Goal: Task Accomplishment & Management: Manage account settings

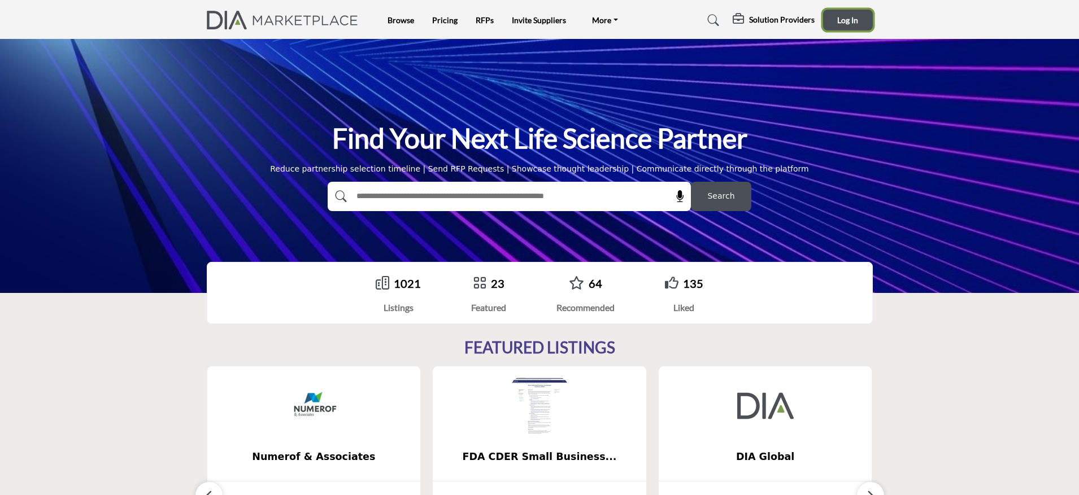
click at [833, 24] on button "Log In" at bounding box center [848, 20] width 50 height 21
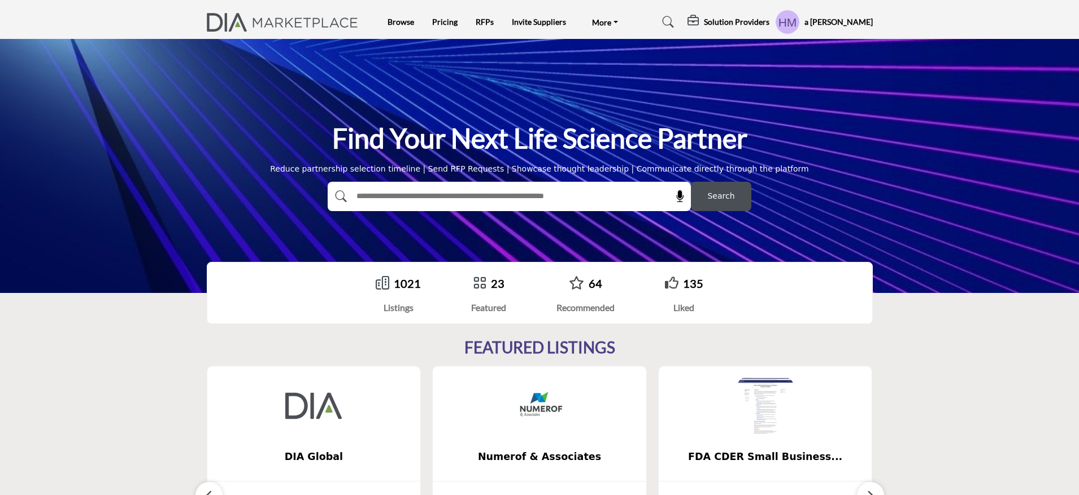
click at [851, 19] on h5 "a [PERSON_NAME]" at bounding box center [838, 21] width 68 height 11
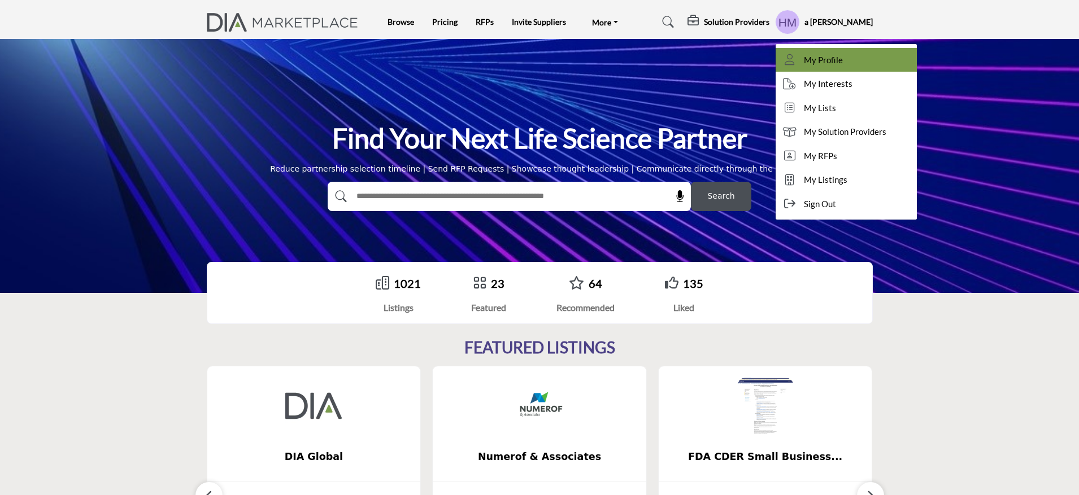
click at [854, 62] on link "My Profile" at bounding box center [846, 60] width 141 height 24
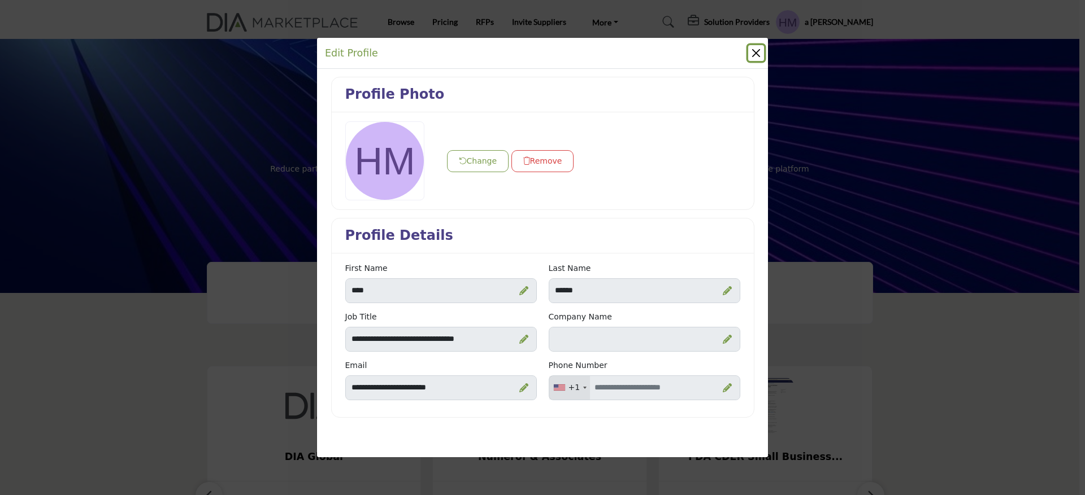
click at [748, 55] on button "Close" at bounding box center [756, 53] width 16 height 16
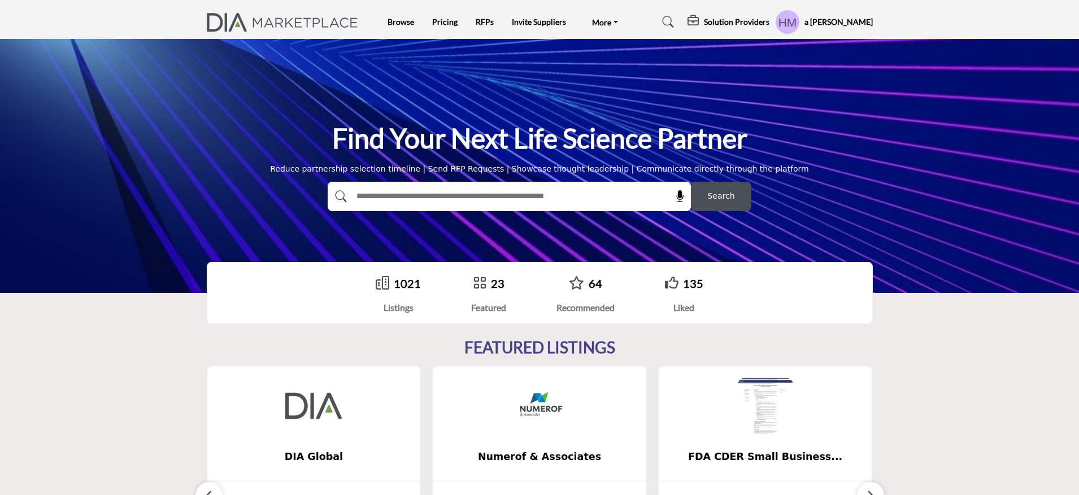
click at [544, 196] on input "text" at bounding box center [484, 196] width 269 height 17
type input "**********"
click at [691, 182] on button "Search" at bounding box center [721, 196] width 60 height 29
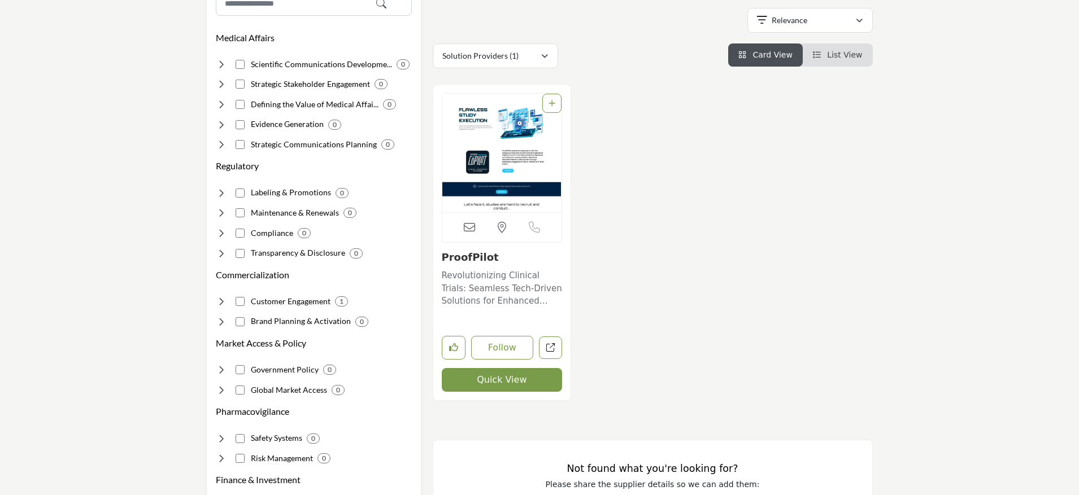
scroll to position [189, 0]
click at [534, 181] on img "Open Listing in new tab" at bounding box center [502, 152] width 120 height 119
click at [547, 142] on img "Open Listing in new tab" at bounding box center [502, 152] width 120 height 119
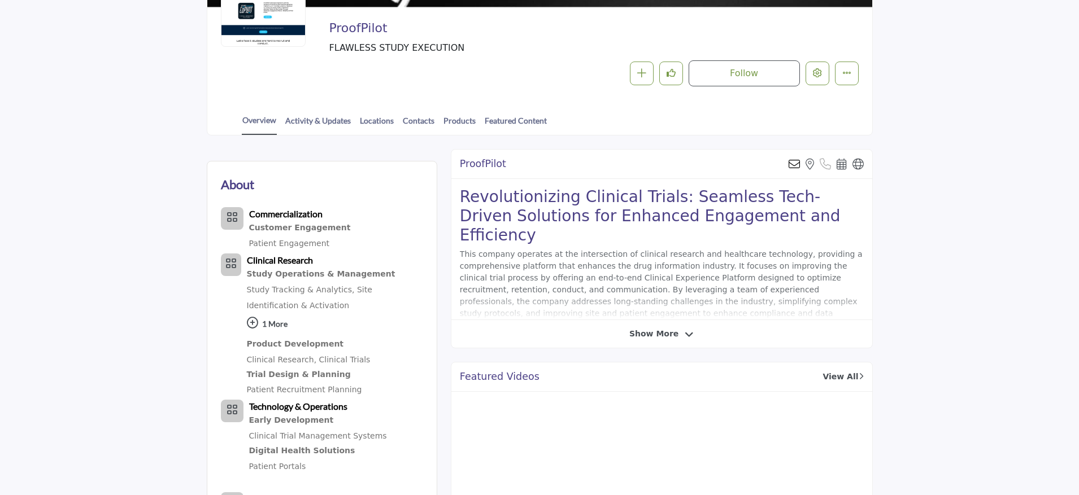
scroll to position [82, 0]
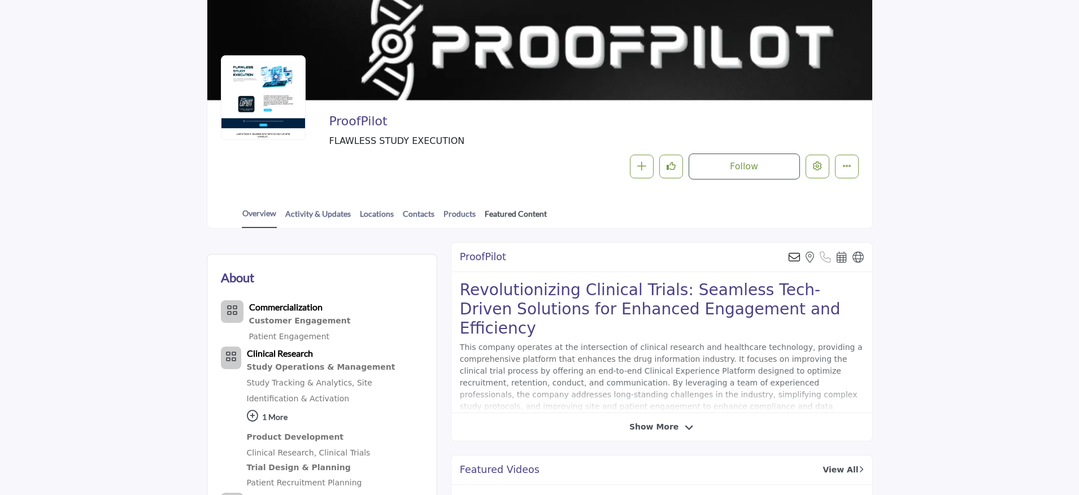
click at [492, 211] on link "Featured Content" at bounding box center [515, 218] width 63 height 20
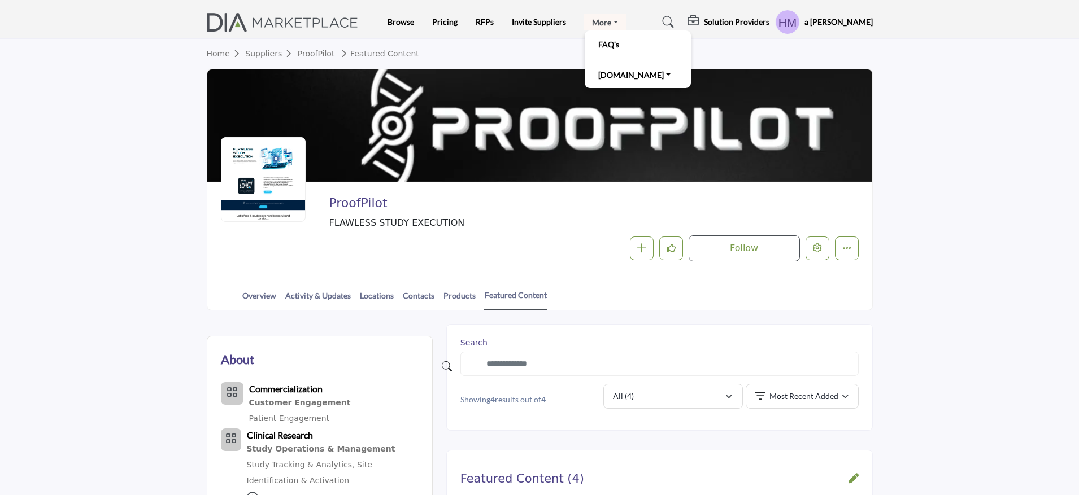
click at [607, 25] on link "More" at bounding box center [605, 22] width 42 height 16
click at [813, 24] on div "a Hope McCain My Profile My Interests My Lists My Solution Providers My RFPs My…" at bounding box center [824, 22] width 98 height 25
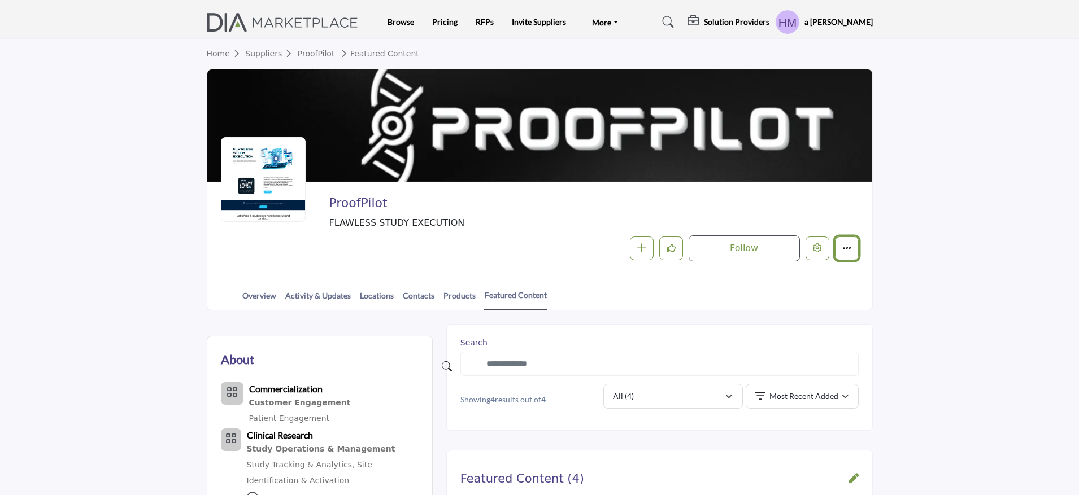
click at [839, 255] on button "More details" at bounding box center [847, 249] width 24 height 24
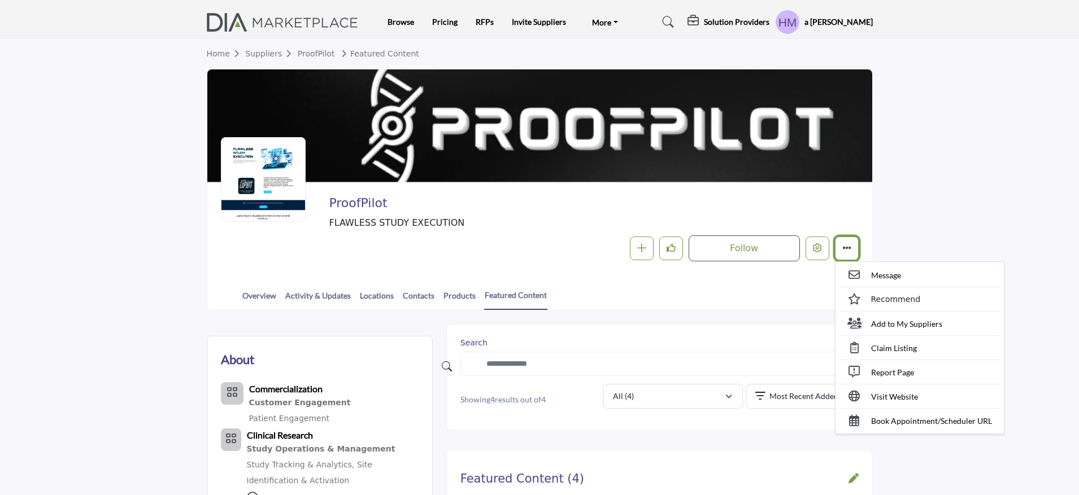
click at [841, 254] on button "More details" at bounding box center [847, 249] width 24 height 24
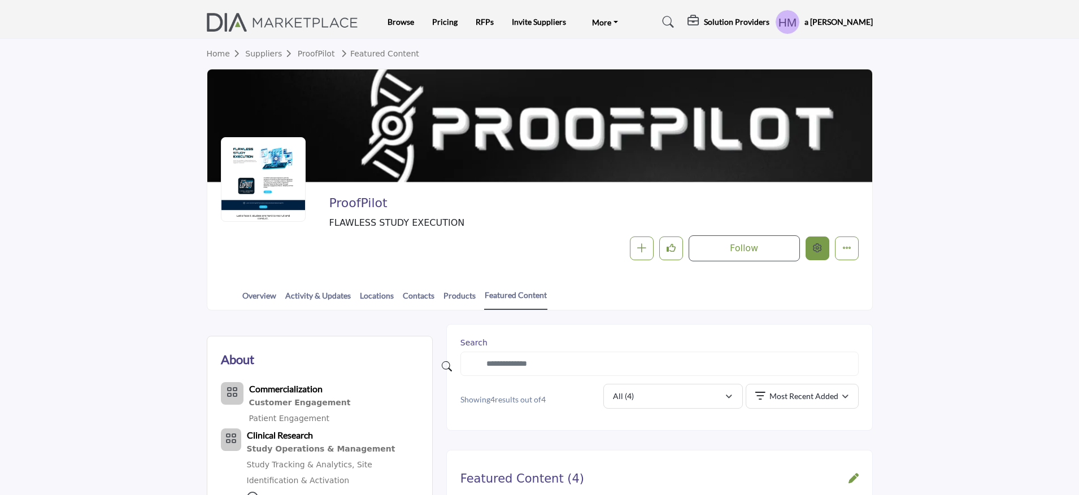
click at [817, 251] on icon "Edit company" at bounding box center [817, 247] width 9 height 9
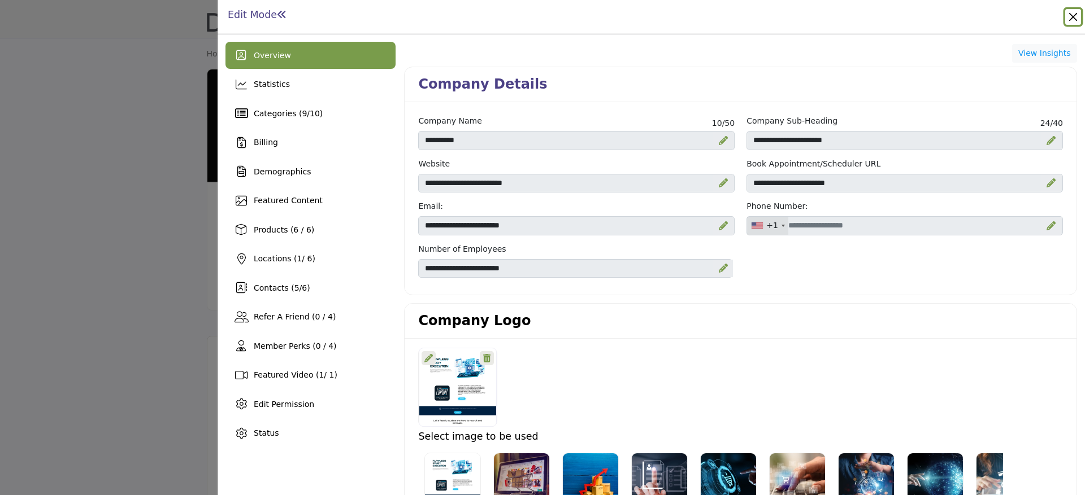
click at [1068, 15] on button "Close" at bounding box center [1073, 17] width 16 height 16
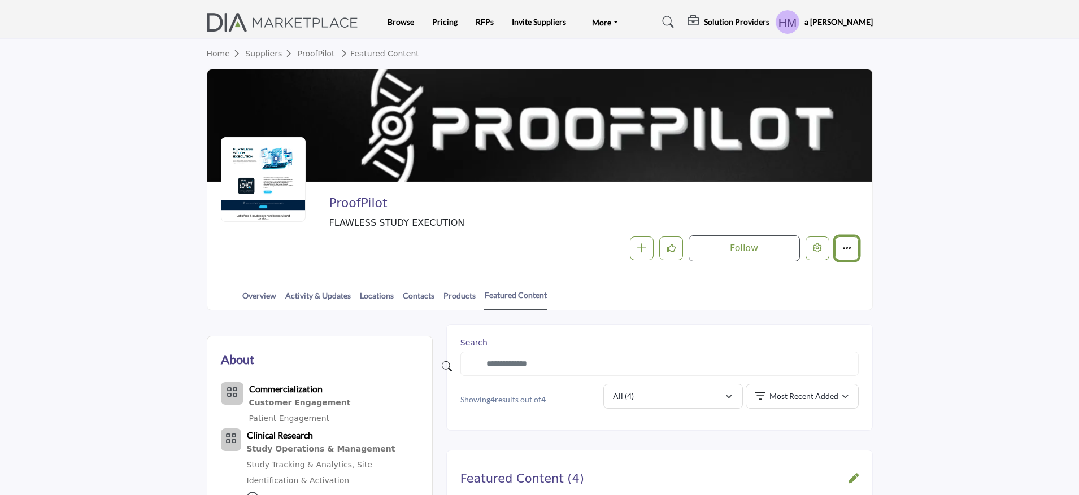
click at [847, 254] on button "More details" at bounding box center [847, 249] width 24 height 24
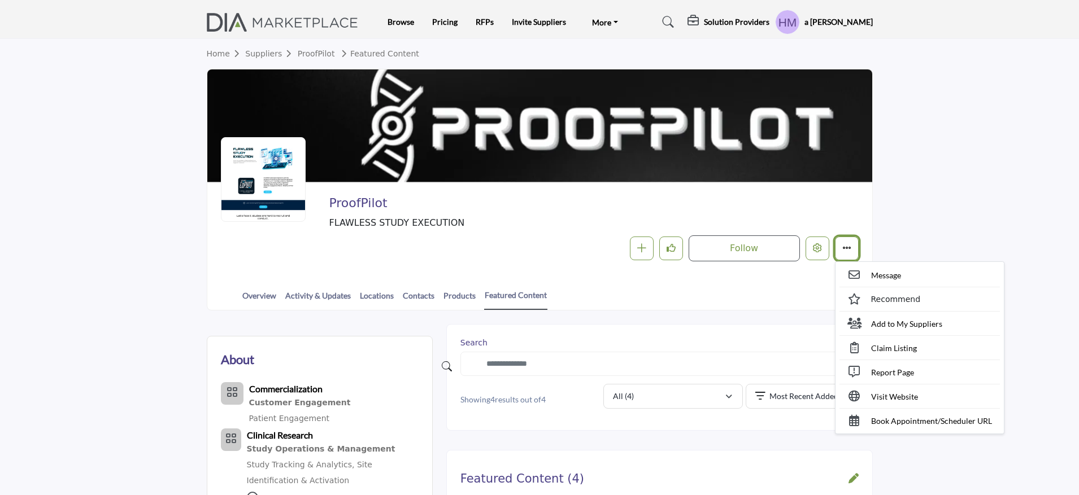
click at [847, 254] on button "More details" at bounding box center [847, 249] width 24 height 24
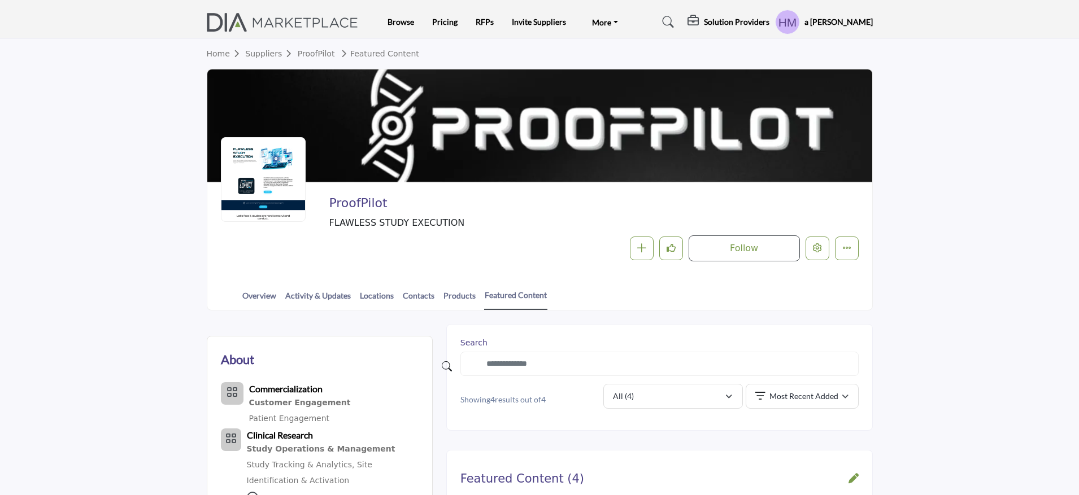
click at [838, 26] on h5 "a [PERSON_NAME]" at bounding box center [838, 21] width 68 height 11
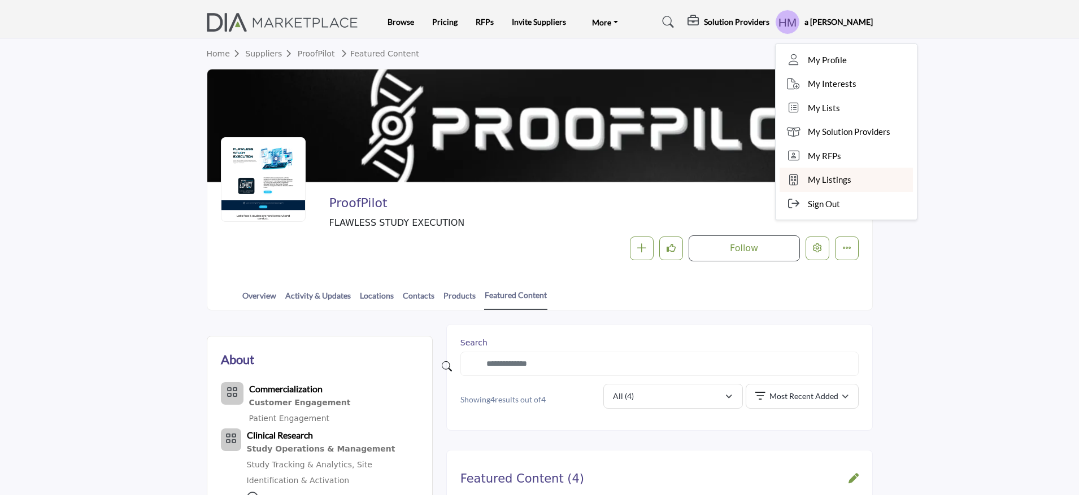
click at [844, 177] on span "My Listings" at bounding box center [829, 179] width 43 height 13
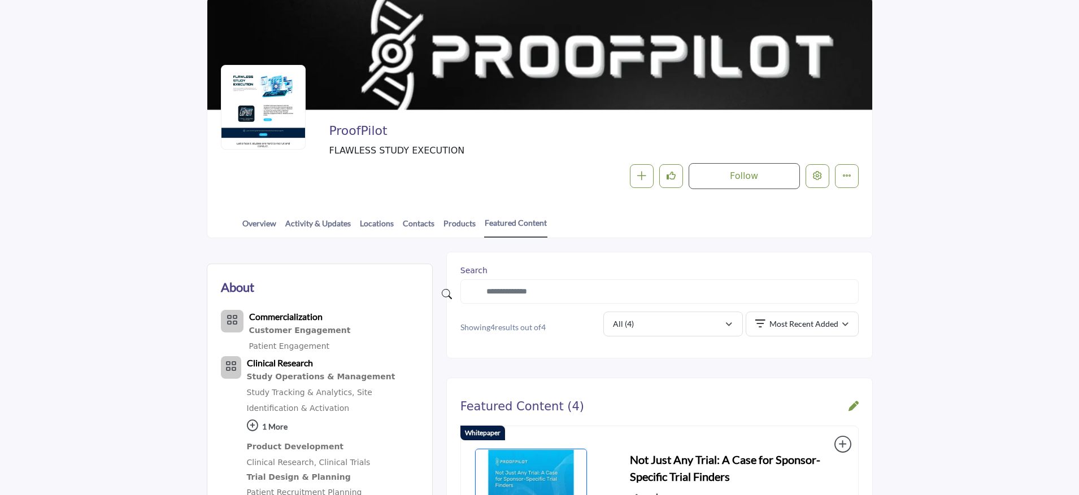
scroll to position [43, 0]
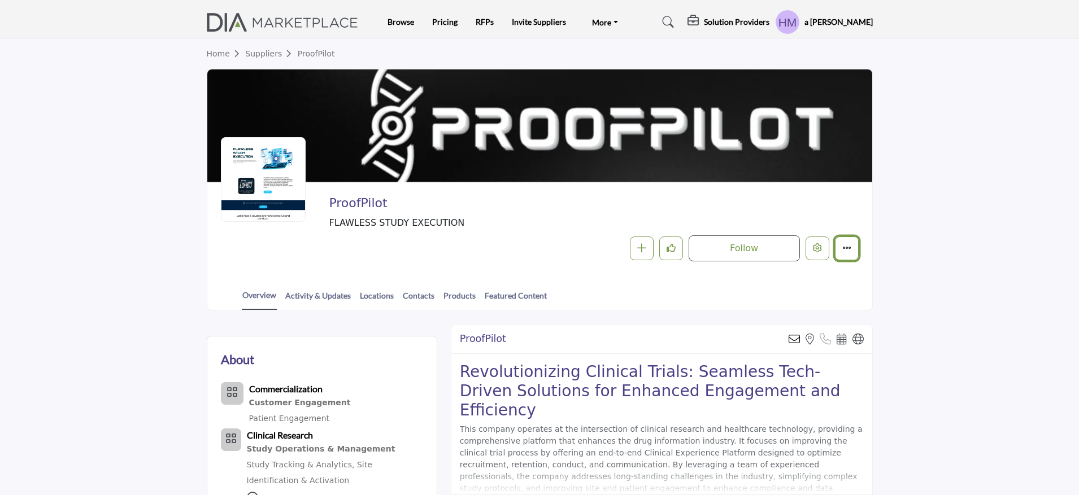
click at [850, 241] on button "More details" at bounding box center [847, 249] width 24 height 24
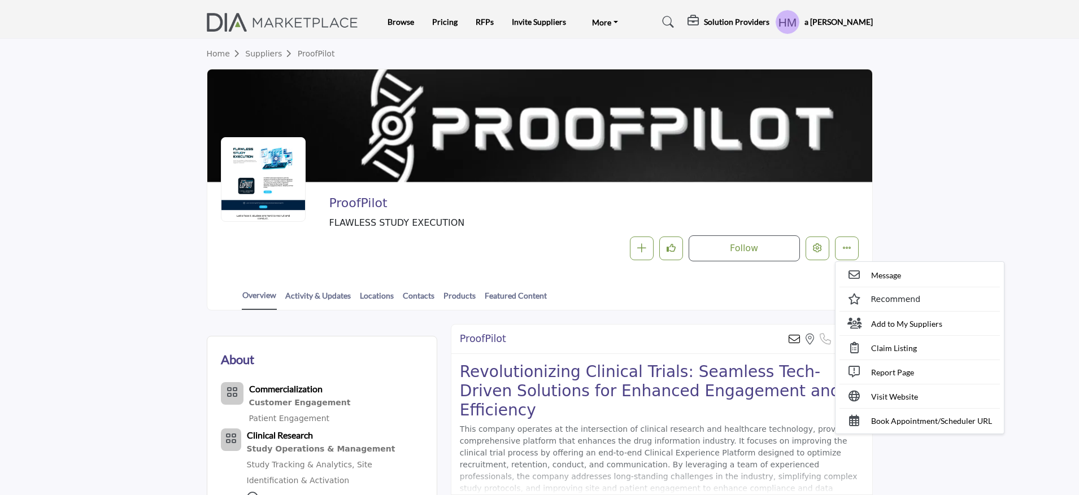
click at [783, 286] on div "Overview Activity & Updates Locations Contacts Products Featured Content" at bounding box center [554, 292] width 637 height 35
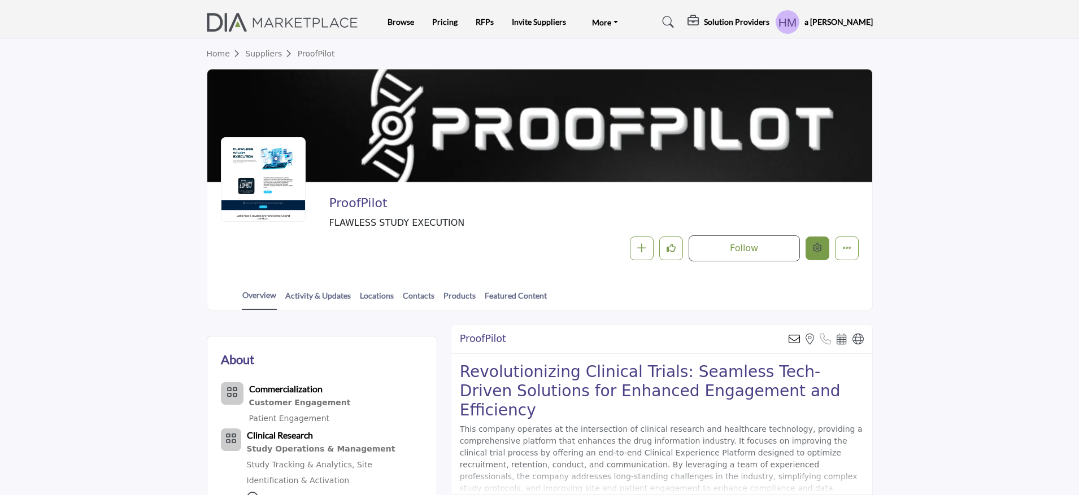
click at [815, 255] on button "Edit company" at bounding box center [818, 249] width 24 height 24
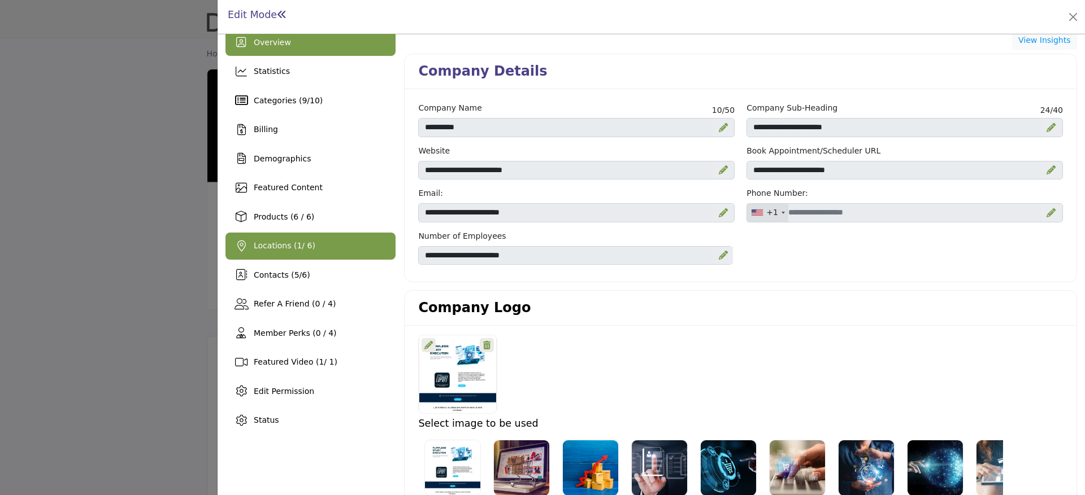
scroll to position [14, 0]
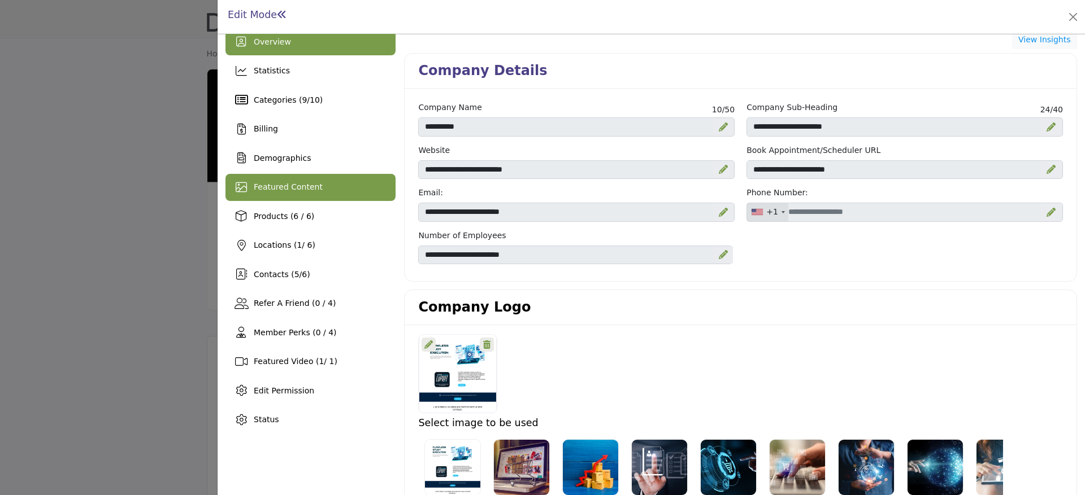
click at [308, 182] on span "Featured Content" at bounding box center [288, 186] width 69 height 9
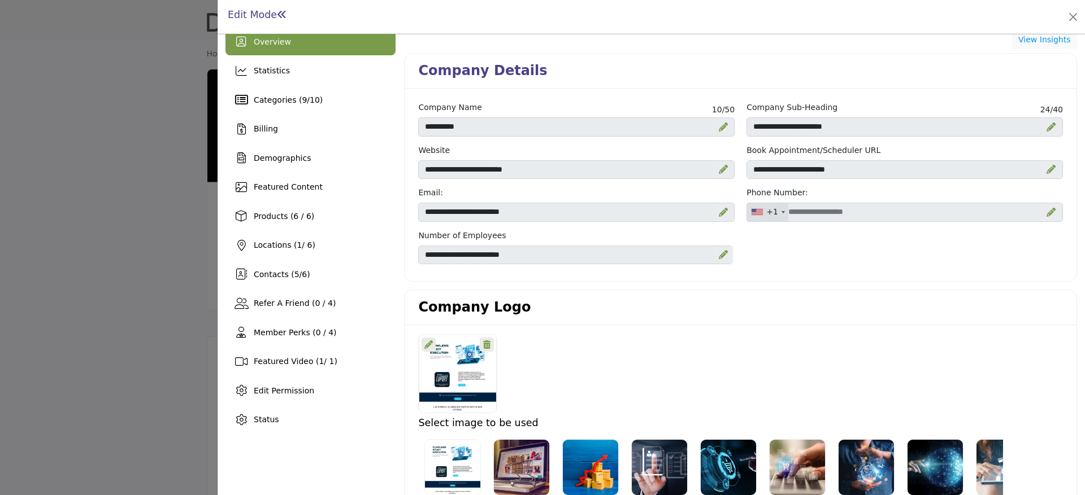
scroll to position [0, 0]
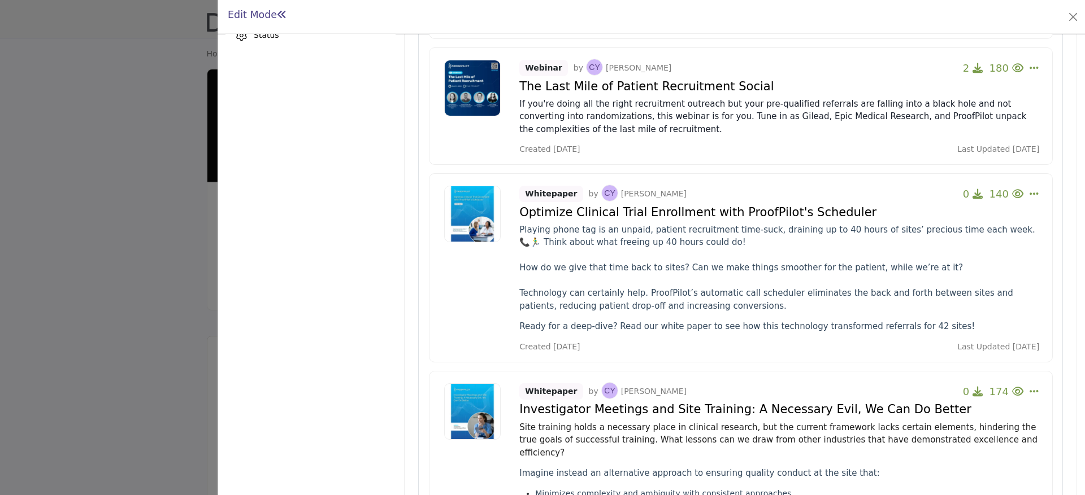
scroll to position [399, 0]
click at [1030, 195] on icon "Select Dropdown Options" at bounding box center [1033, 193] width 9 height 10
click at [973, 276] on link "Delete *" at bounding box center [969, 274] width 110 height 21
click at [1029, 191] on icon "Select Dropdown Options" at bounding box center [1033, 193] width 9 height 10
click at [844, 280] on p "Playing phone tag is an unpaid, patient recruitment time-suck, draining up to 4…" at bounding box center [779, 267] width 520 height 89
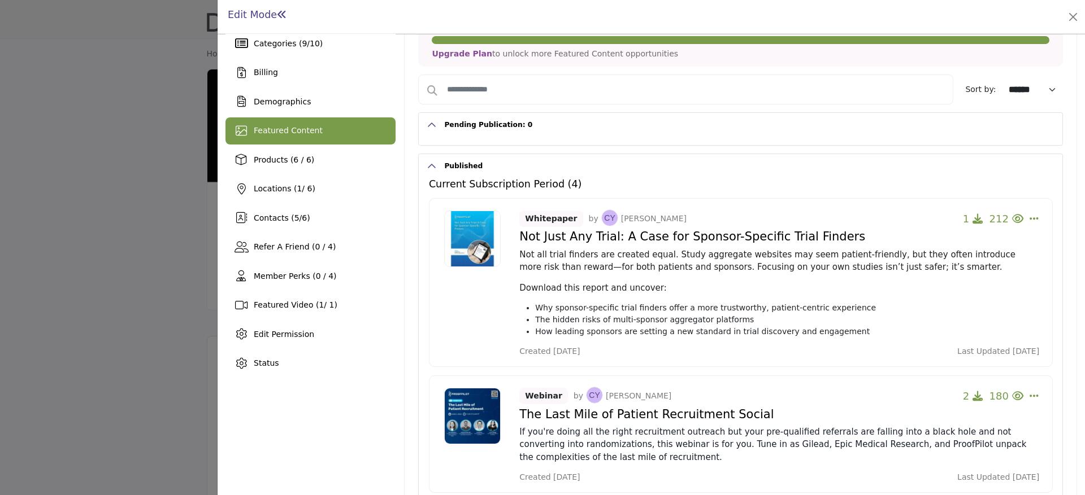
scroll to position [0, 0]
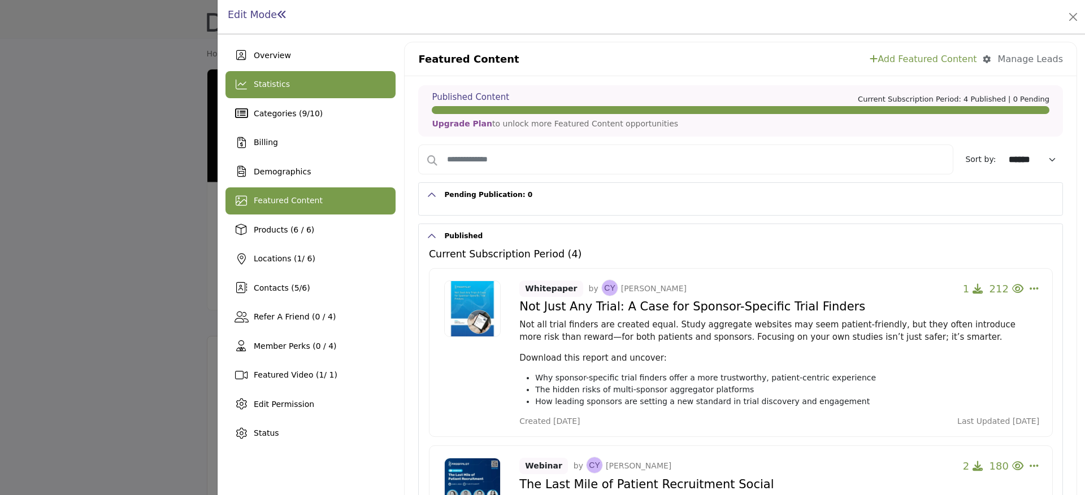
click at [344, 77] on div "Statistics" at bounding box center [310, 84] width 170 height 27
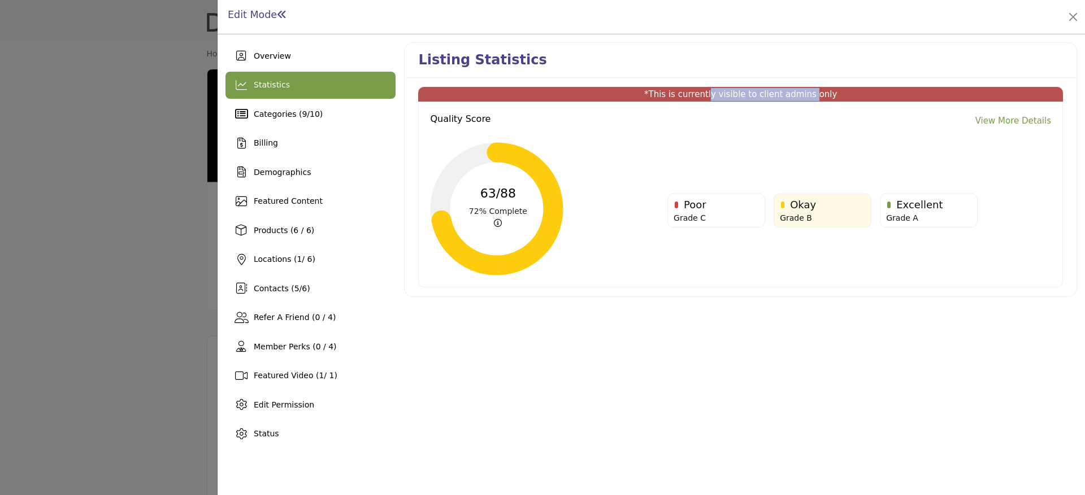
drag, startPoint x: 715, startPoint y: 94, endPoint x: 811, endPoint y: 94, distance: 96.0
click at [811, 94] on p "*This is currently visible to client admins only" at bounding box center [740, 94] width 639 height 13
click at [835, 96] on p "*This is currently visible to client admins only" at bounding box center [740, 94] width 639 height 13
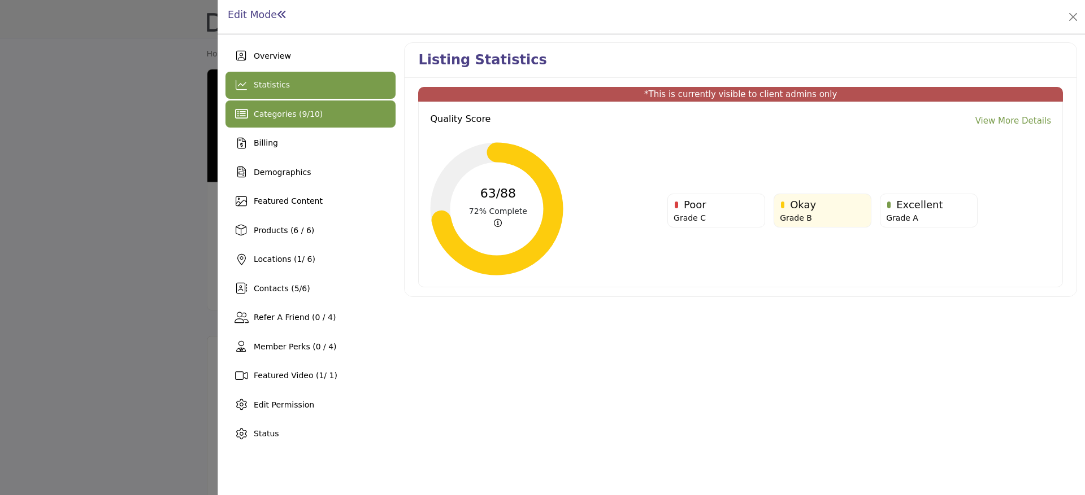
click at [303, 114] on span "Categories ( 9 / 10 )" at bounding box center [288, 114] width 69 height 9
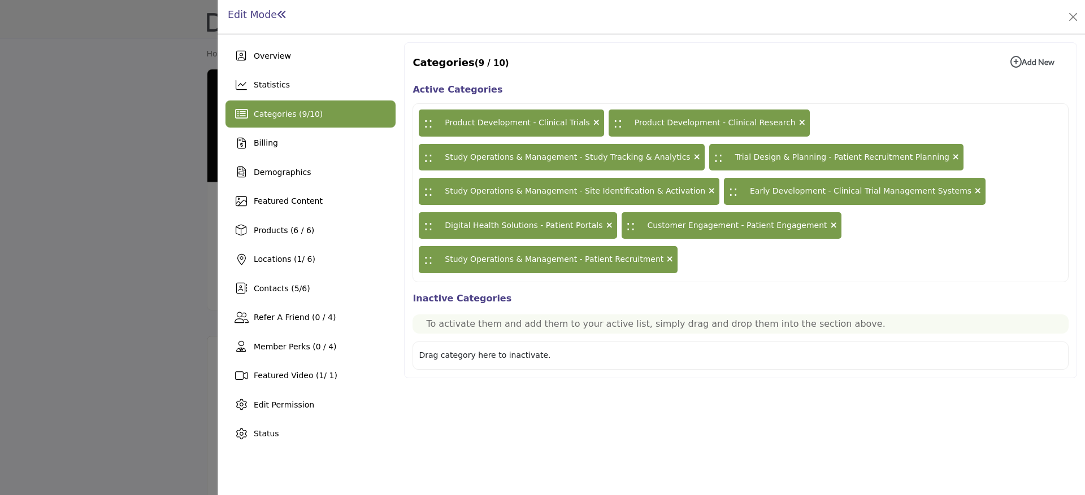
click at [542, 342] on div "Drag category here to inactivate." at bounding box center [740, 356] width 656 height 28
click at [493, 350] on div "Drag category here to inactivate." at bounding box center [485, 356] width 132 height 12
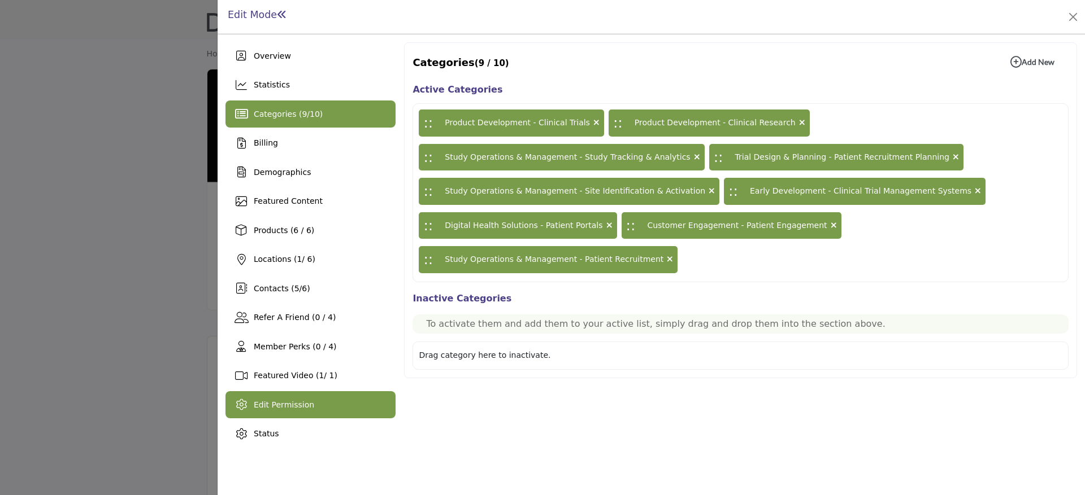
click at [330, 408] on div "Edit Permission" at bounding box center [310, 404] width 170 height 27
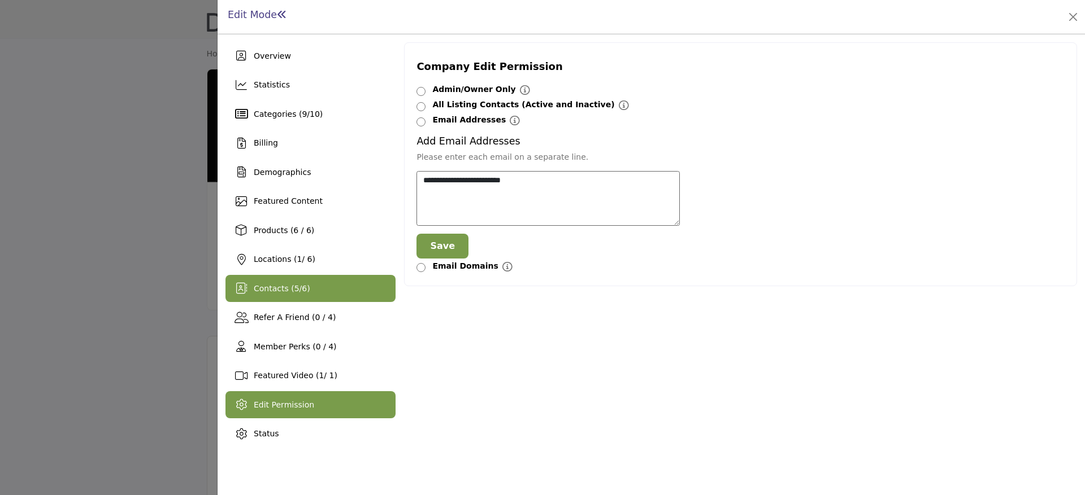
click at [275, 301] on div "Contacts ( 5 / 6 )" at bounding box center [310, 288] width 170 height 27
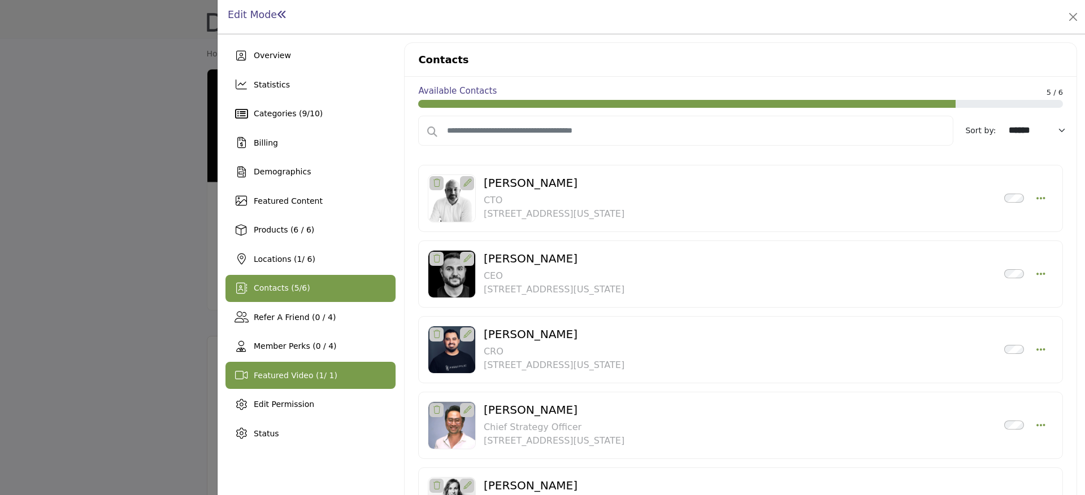
click at [300, 384] on div "Featured Video ( 1 / 1)" at bounding box center [310, 375] width 170 height 27
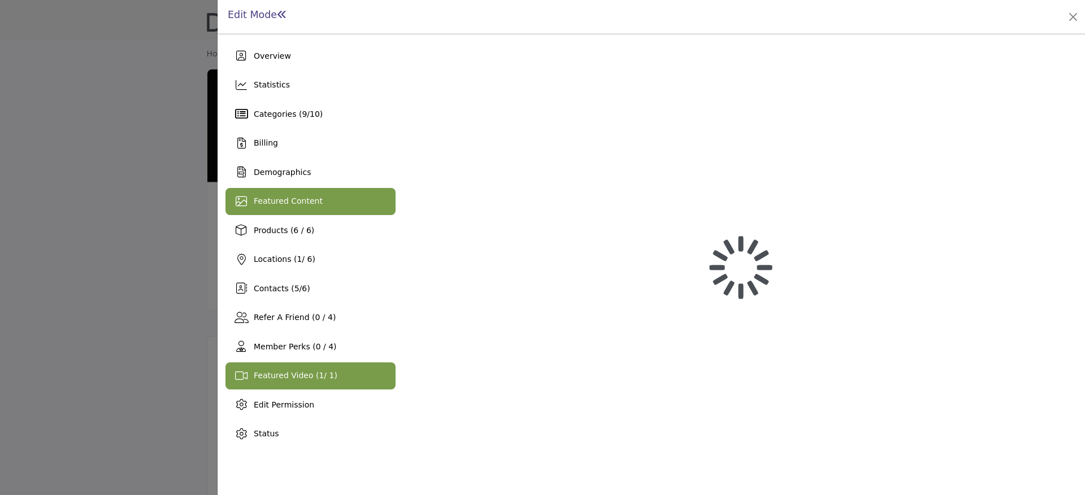
click at [303, 198] on span "Featured Content" at bounding box center [288, 201] width 69 height 9
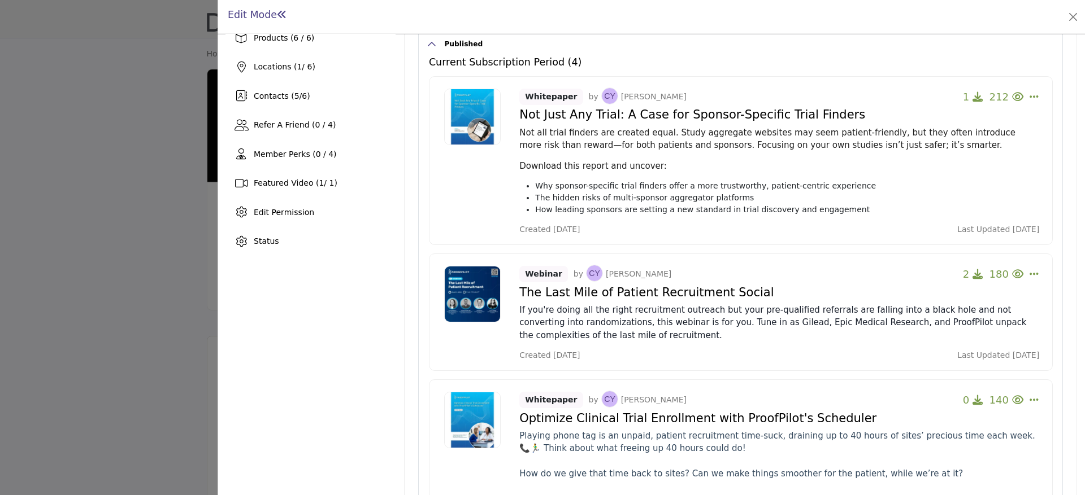
scroll to position [423, 0]
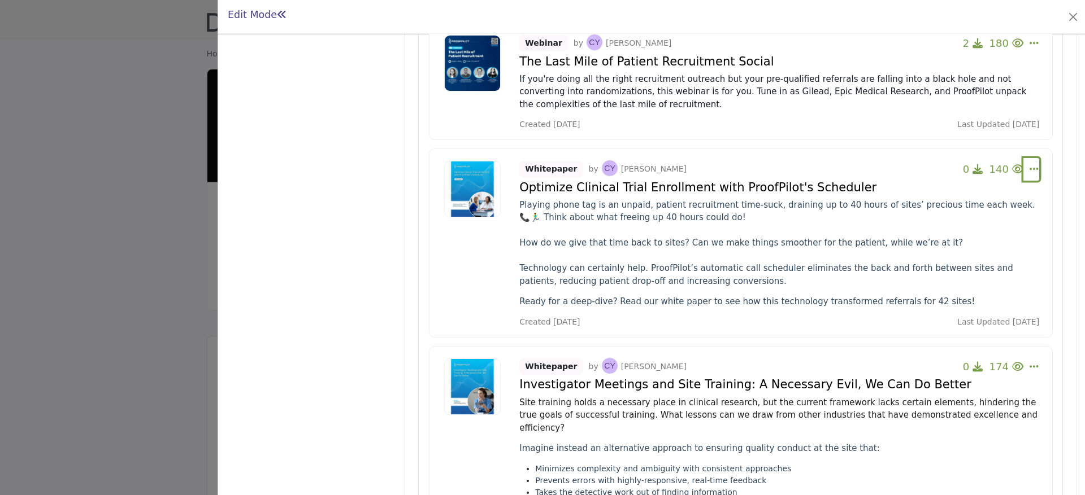
click at [1029, 169] on icon "Select Dropdown Options" at bounding box center [1033, 169] width 9 height 10
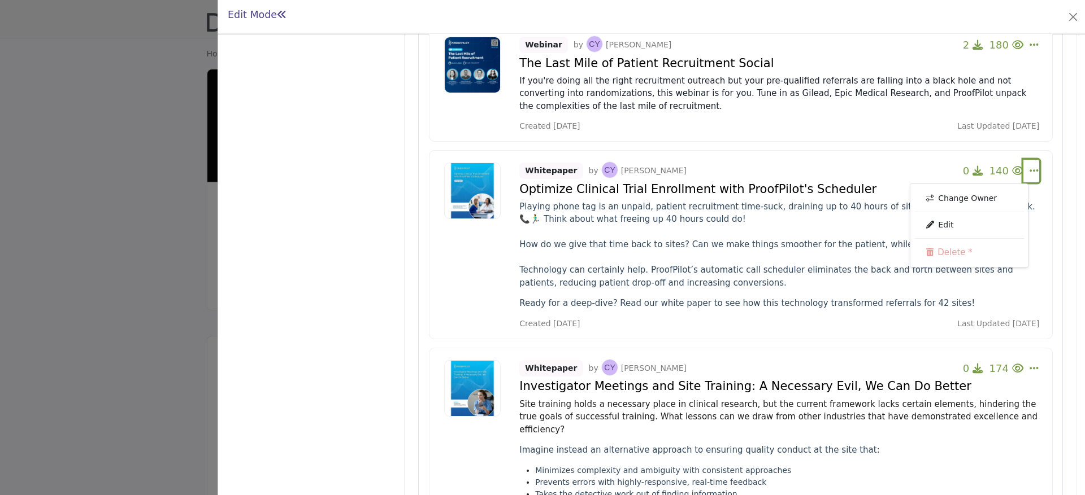
scroll to position [421, 0]
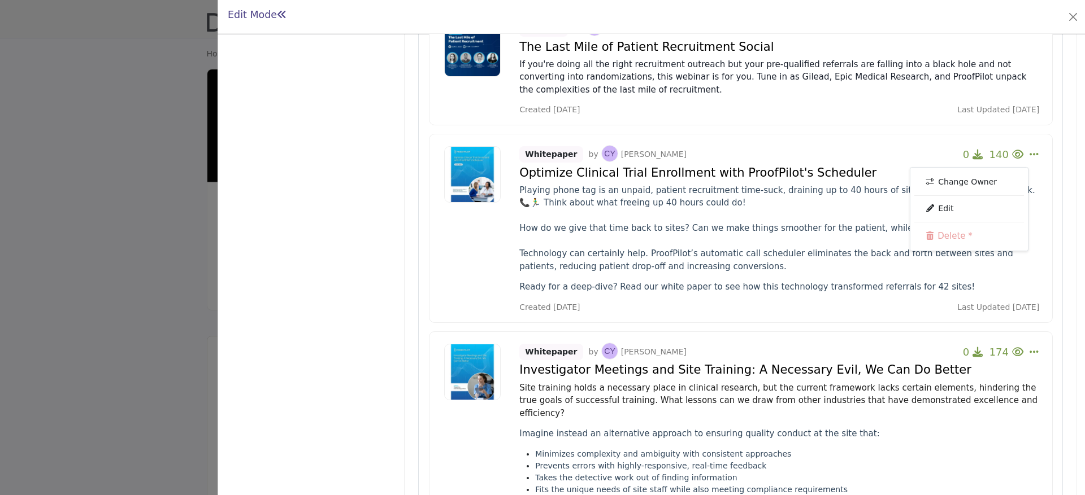
click at [1039, 259] on div "Whitepaper by [PERSON_NAME] 0 140 Change Owner Edit Delete *" at bounding box center [741, 228] width 624 height 189
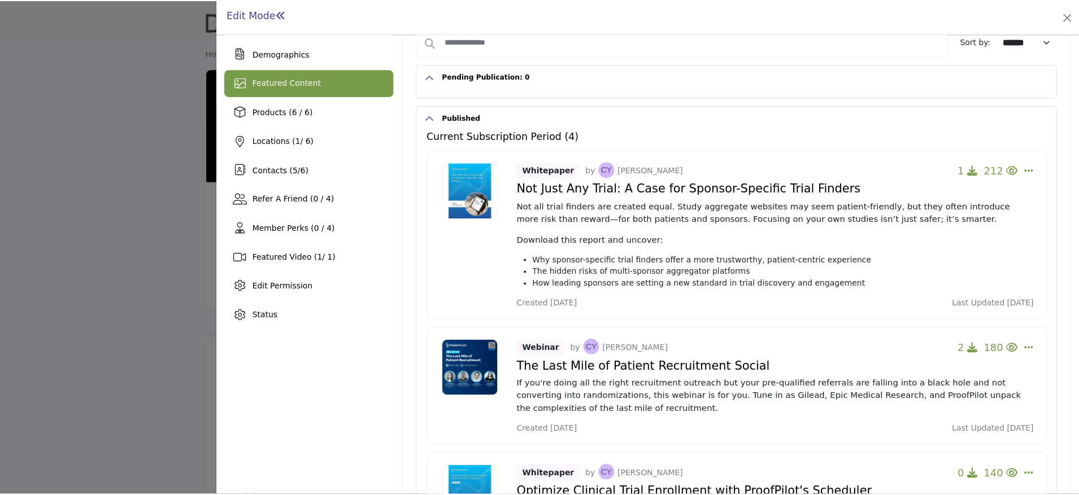
scroll to position [0, 0]
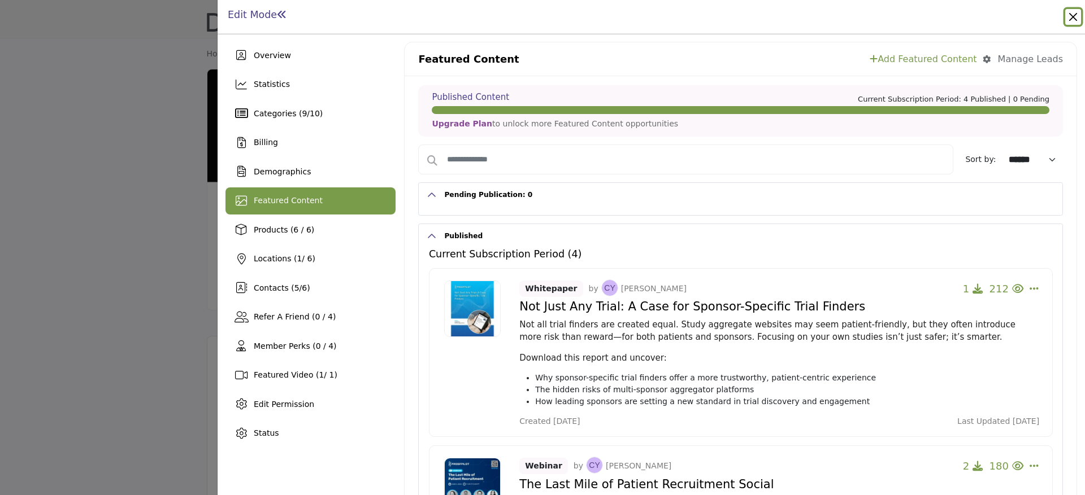
click at [1075, 15] on button "Close" at bounding box center [1073, 17] width 16 height 16
